Goal: Check status: Check status

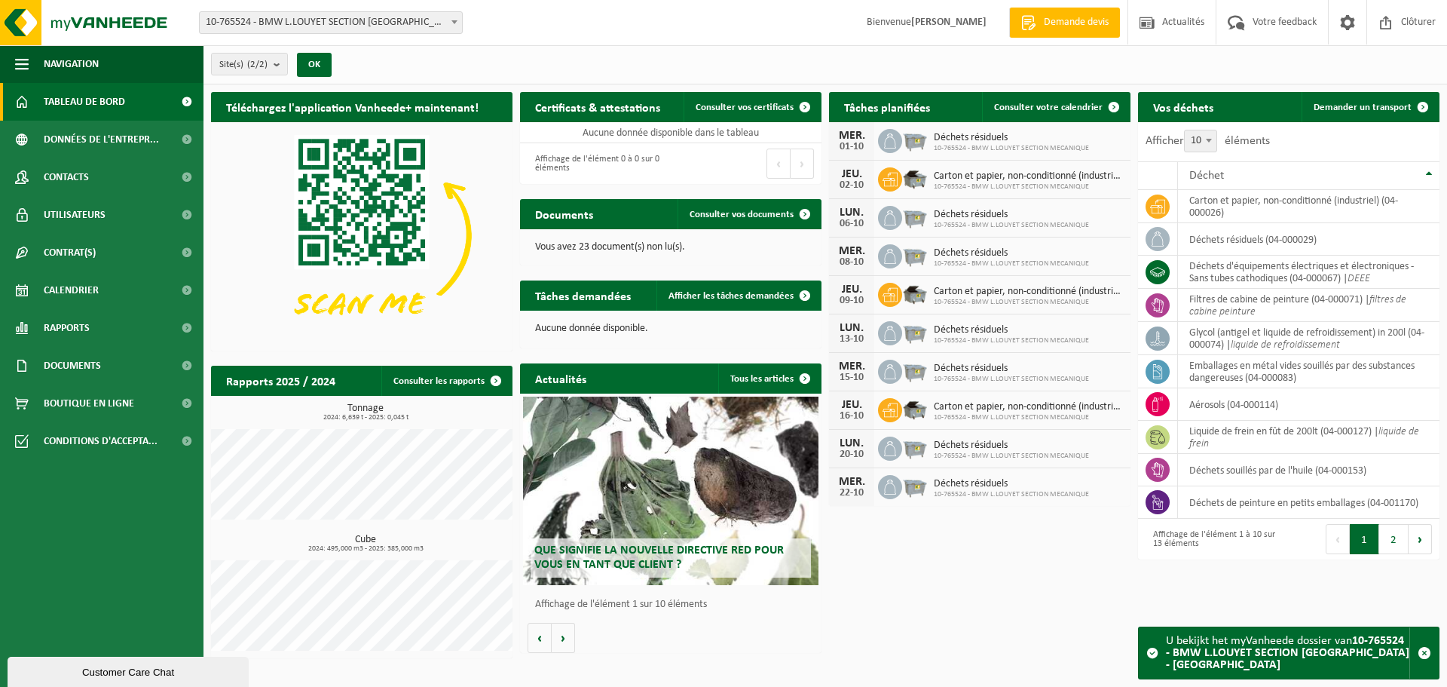
click at [449, 20] on span at bounding box center [454, 22] width 15 height 20
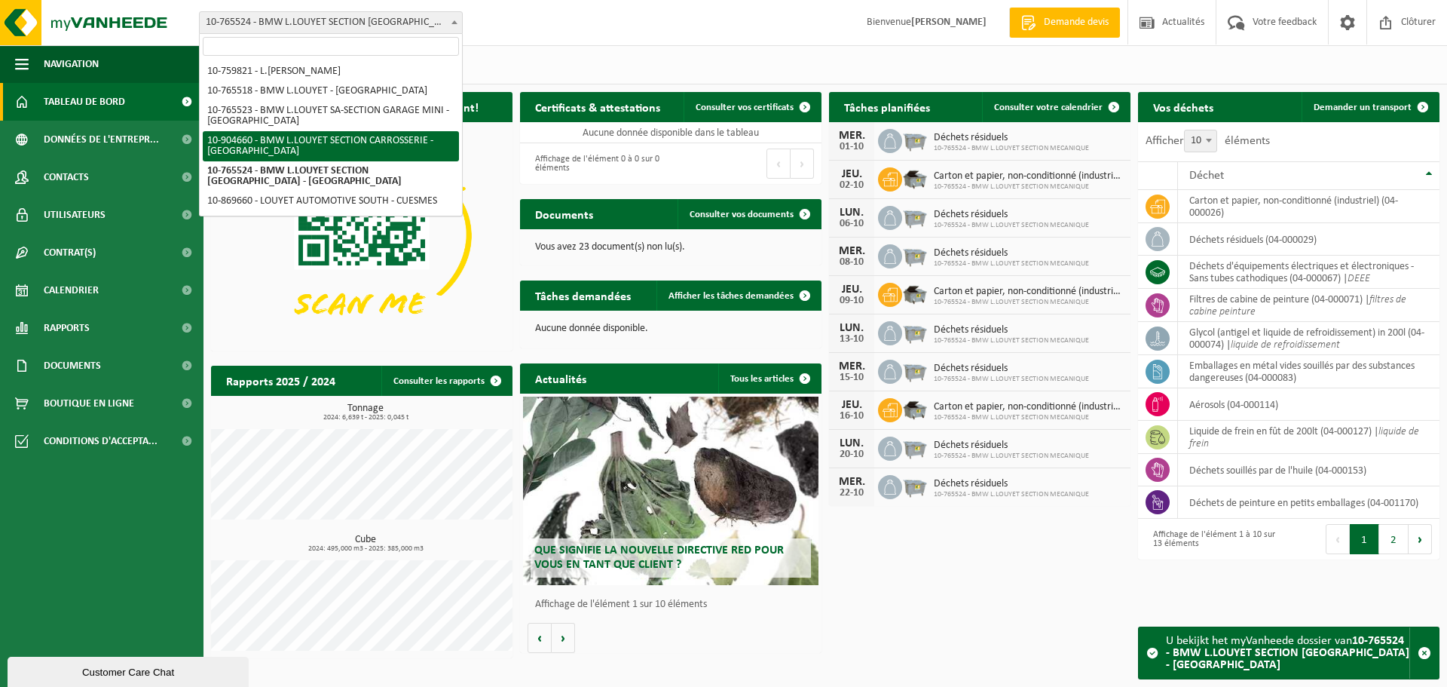
select select "121766"
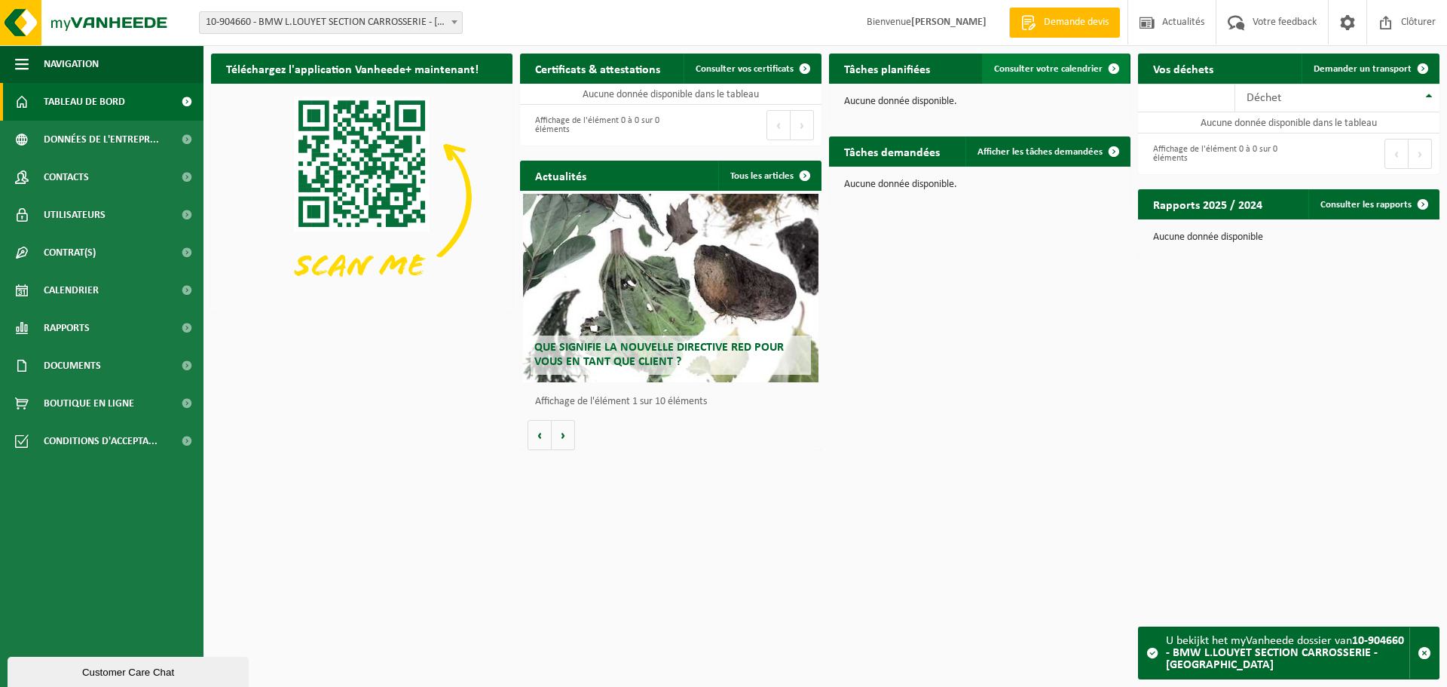
click at [1046, 68] on span "Consulter votre calendrier" at bounding box center [1048, 69] width 109 height 10
